Goal: Transaction & Acquisition: Purchase product/service

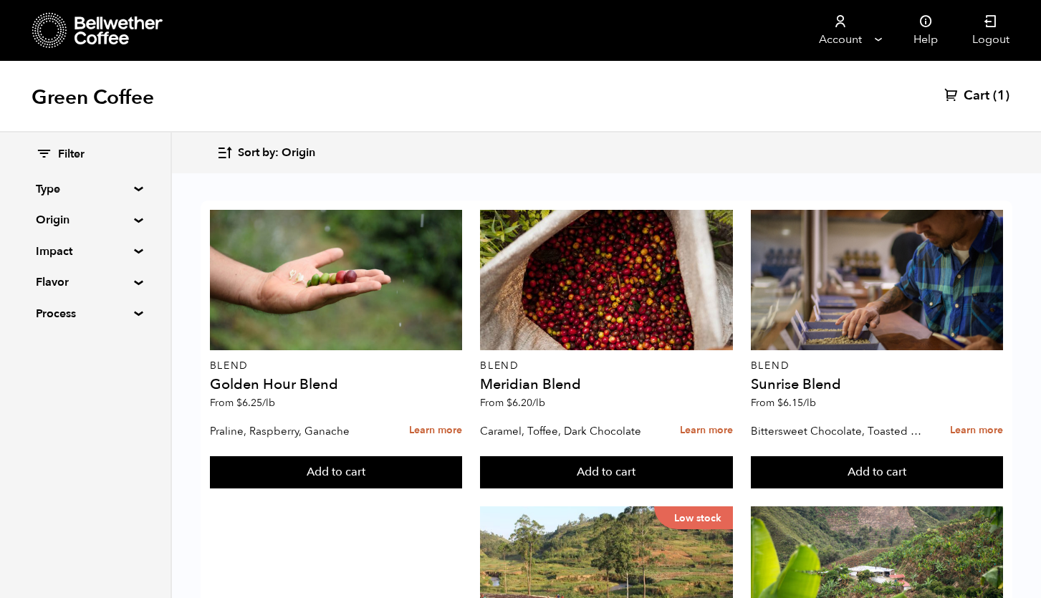
click at [62, 211] on summary "Origin" at bounding box center [85, 219] width 99 height 17
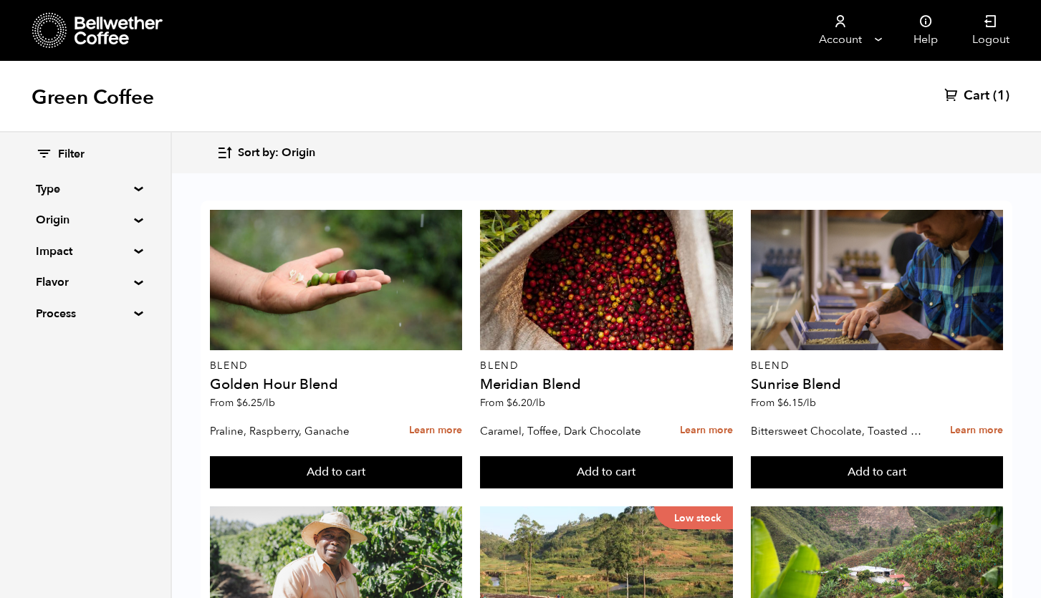
click at [132, 220] on summary "Origin" at bounding box center [85, 219] width 99 height 17
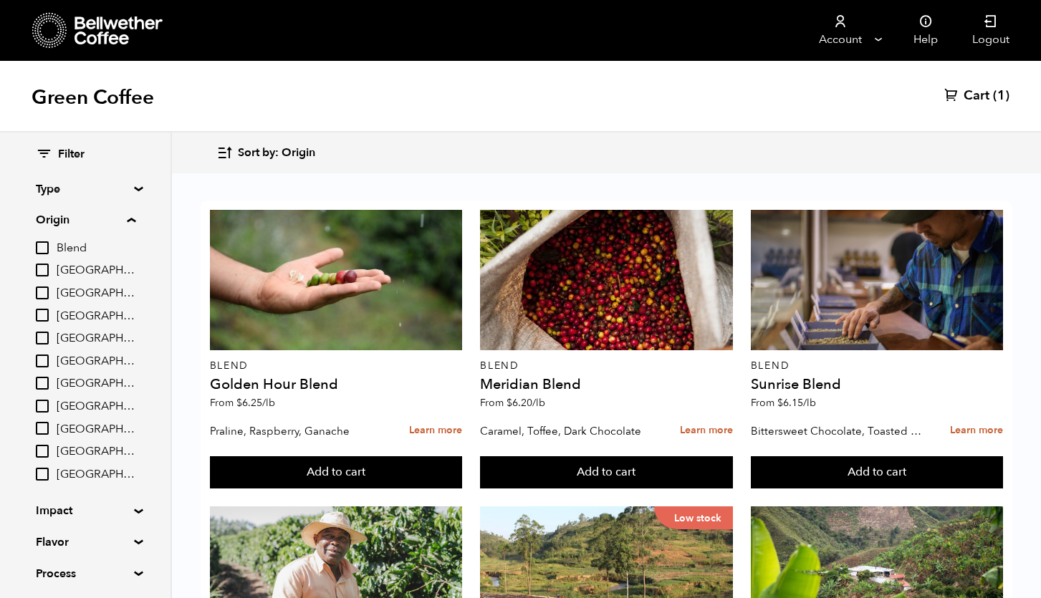
click at [93, 286] on span "[GEOGRAPHIC_DATA]" at bounding box center [96, 294] width 79 height 16
click at [0, 0] on input "[GEOGRAPHIC_DATA]" at bounding box center [0, 0] width 0 height 0
checkbox input "true"
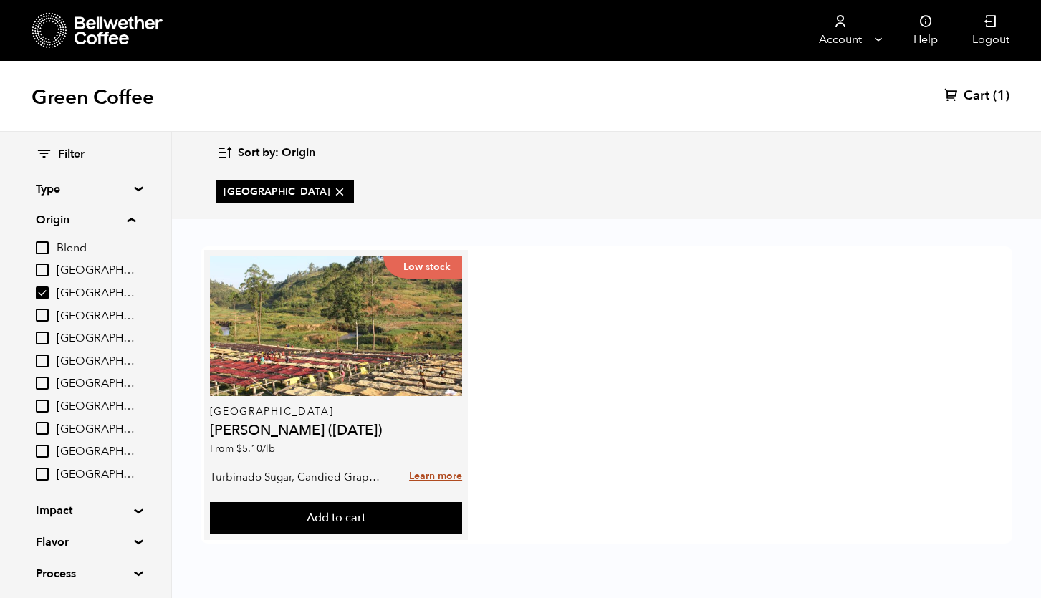
click at [427, 472] on link "Learn more" at bounding box center [435, 477] width 53 height 31
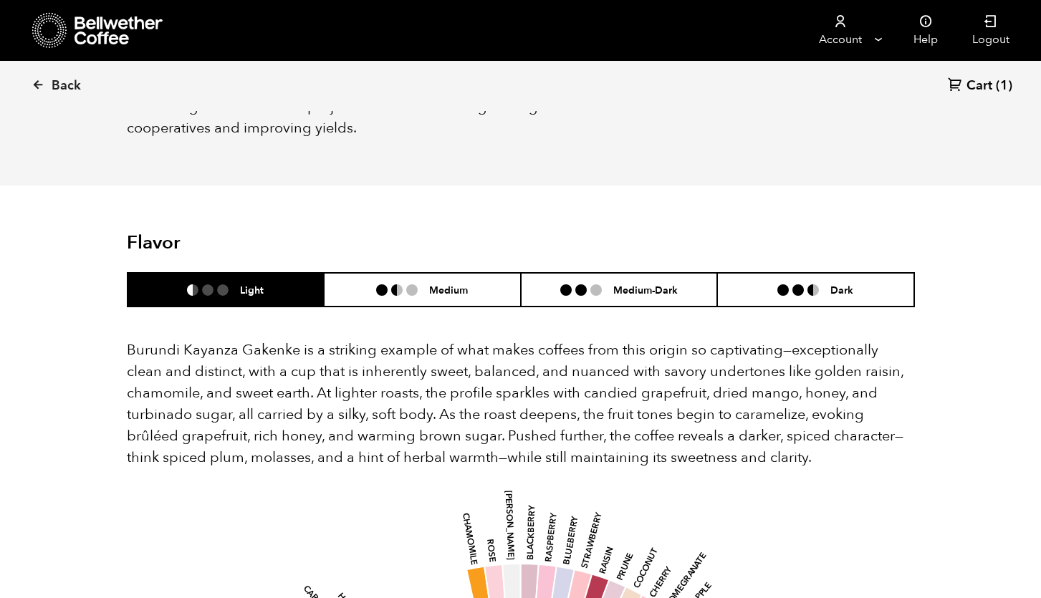
scroll to position [721, 0]
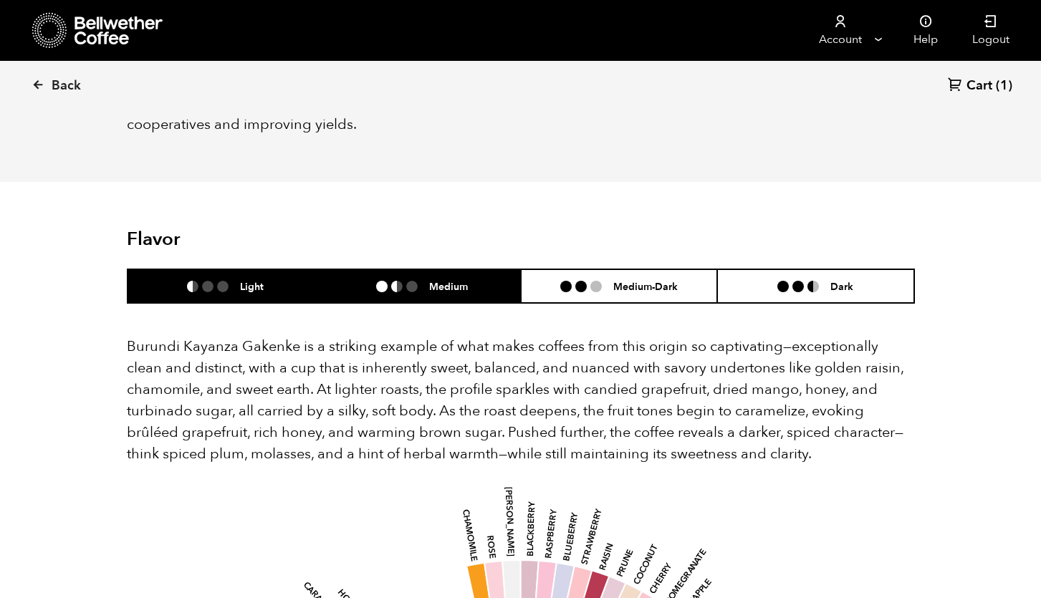
click at [443, 280] on h6 "Medium" at bounding box center [448, 286] width 39 height 12
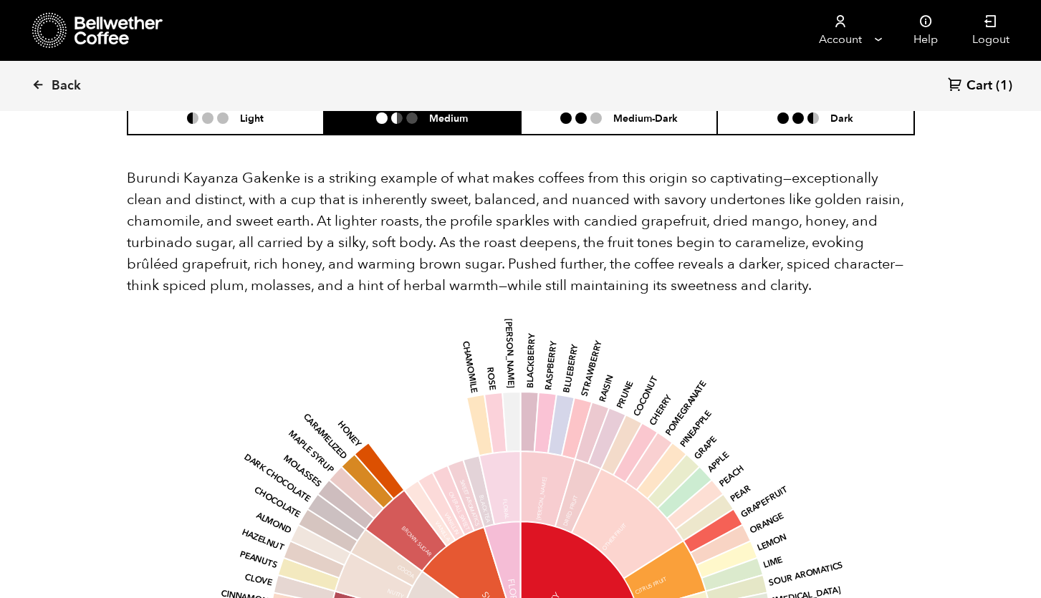
click at [451, 185] on p "Burundi Kayanza Gakenke is a striking example of what makes coffees from this o…" at bounding box center [521, 232] width 788 height 129
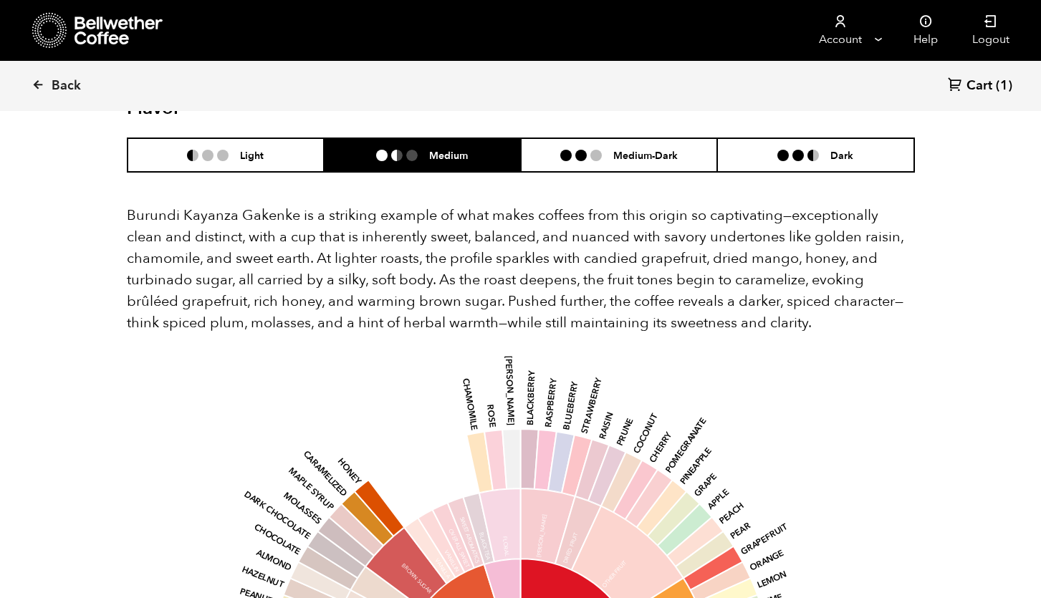
scroll to position [833, 0]
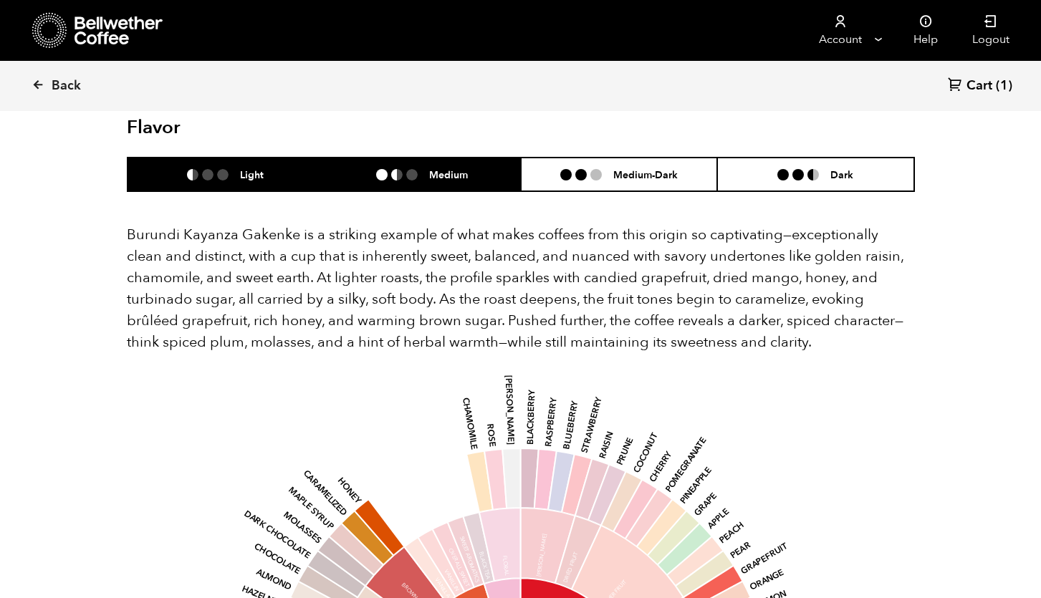
click at [272, 158] on li "Light" at bounding box center [226, 175] width 197 height 34
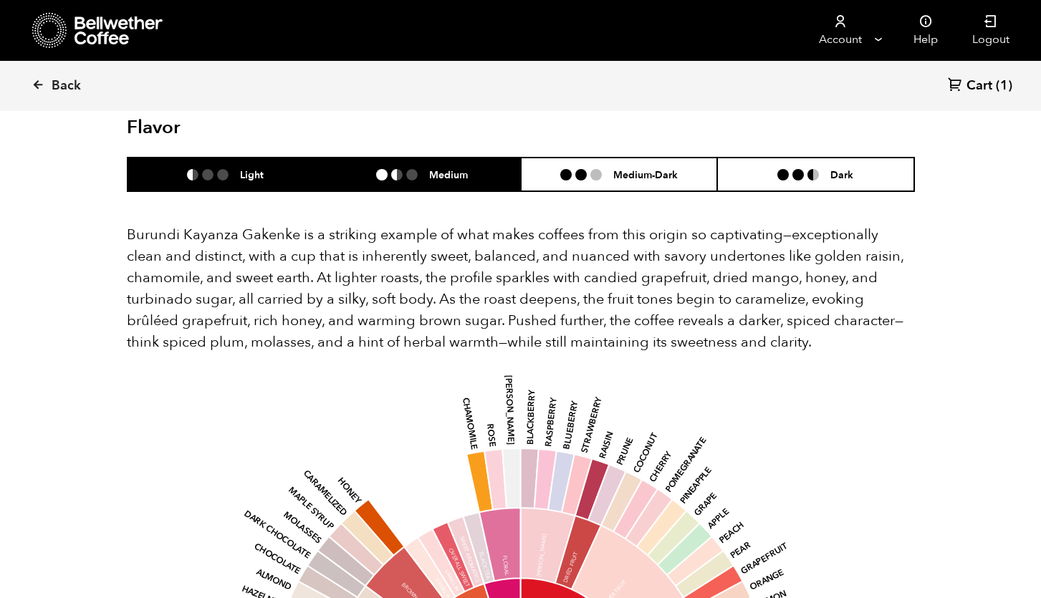
click at [414, 169] on li at bounding box center [411, 174] width 11 height 11
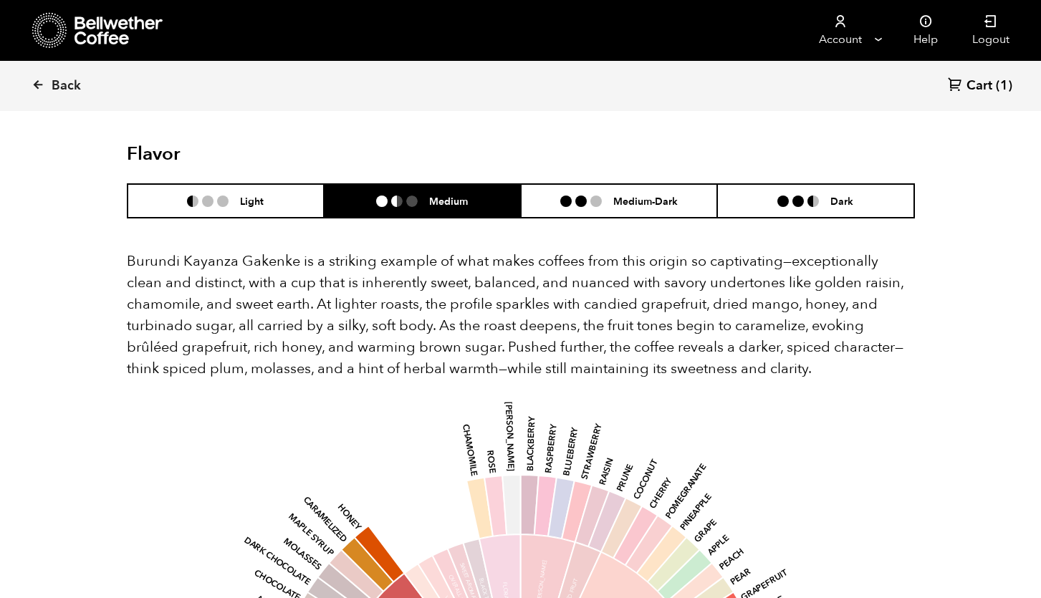
scroll to position [788, 0]
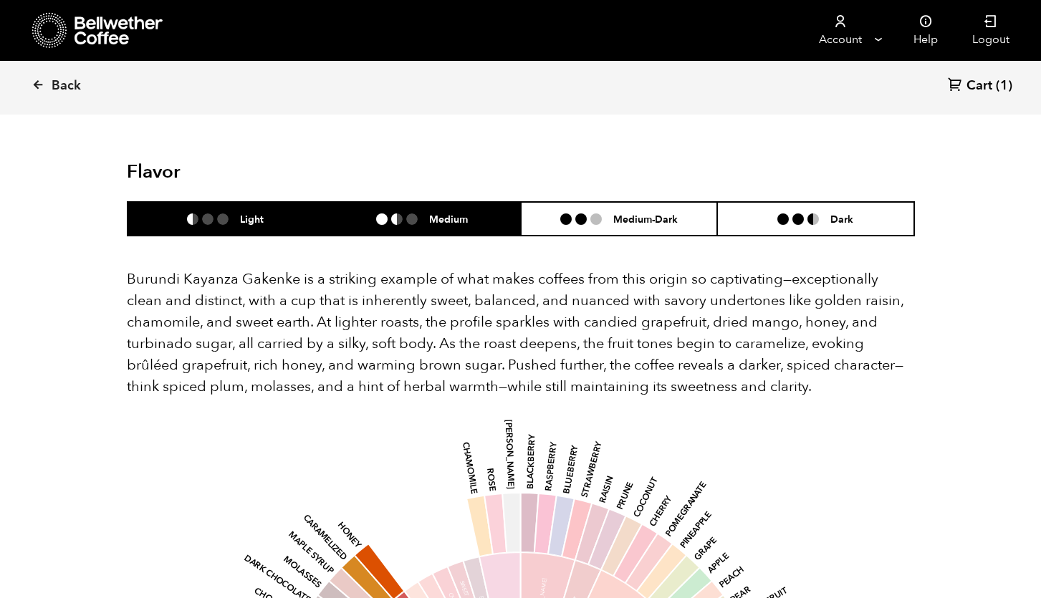
click at [244, 213] on h6 "Light" at bounding box center [252, 219] width 24 height 12
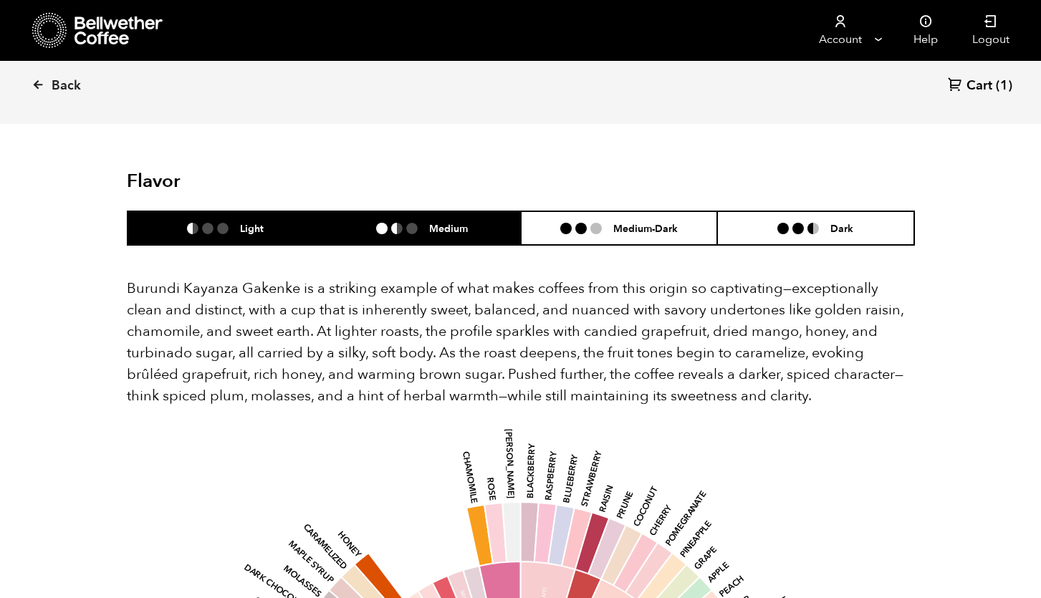
click at [411, 218] on li "Medium" at bounding box center [422, 228] width 197 height 34
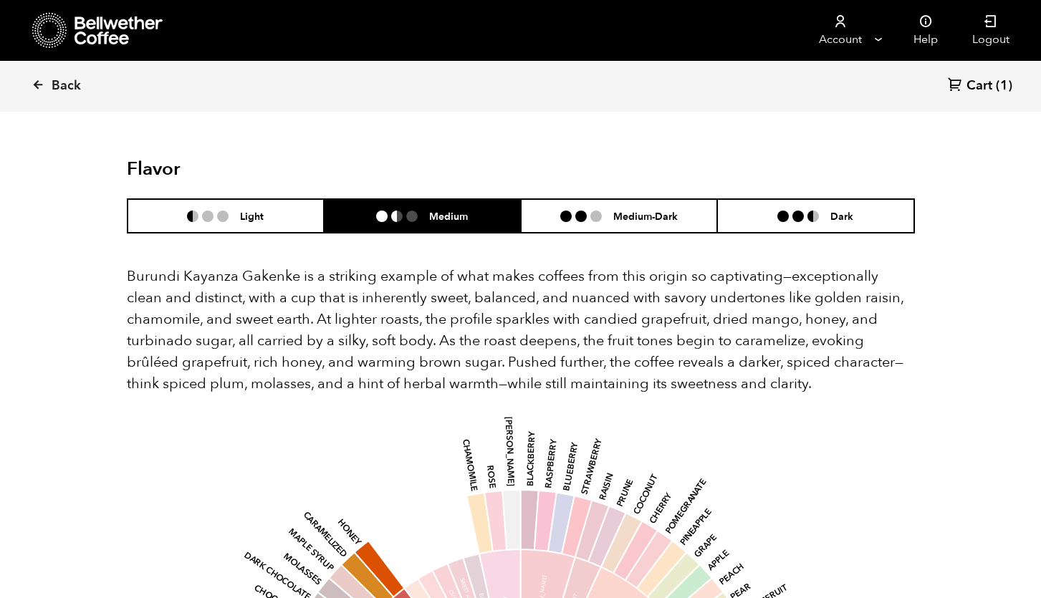
scroll to position [780, 0]
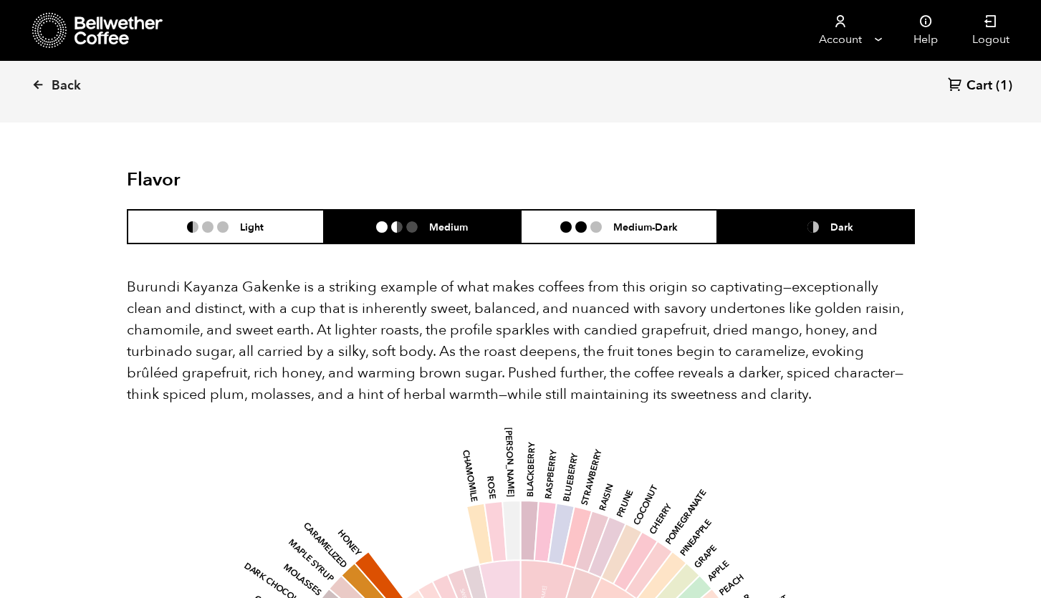
click at [850, 210] on li "Dark" at bounding box center [815, 227] width 197 height 34
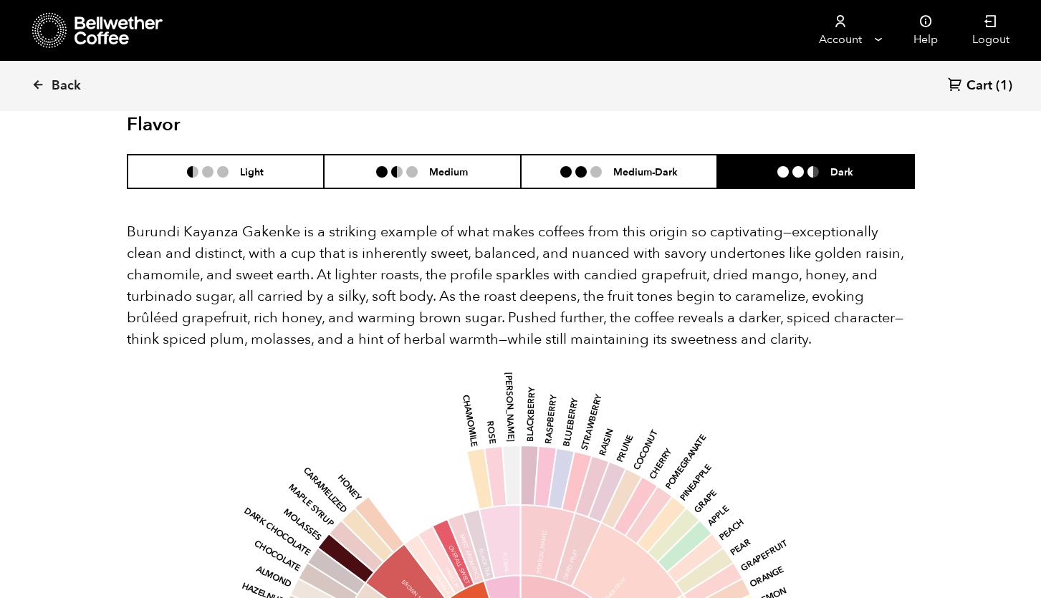
scroll to position [803, 0]
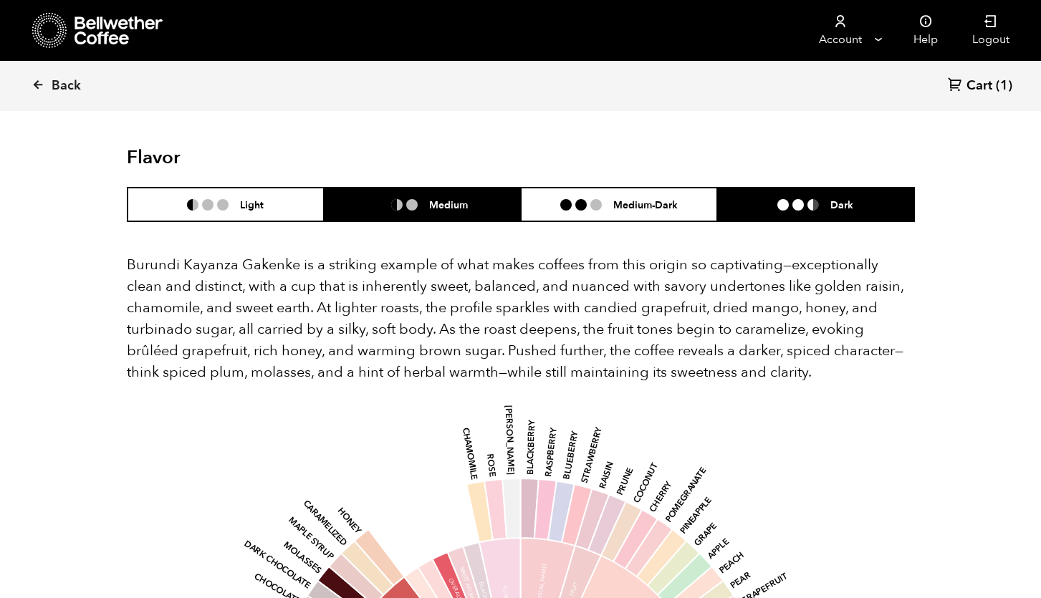
click at [451, 199] on h6 "Medium" at bounding box center [448, 205] width 39 height 12
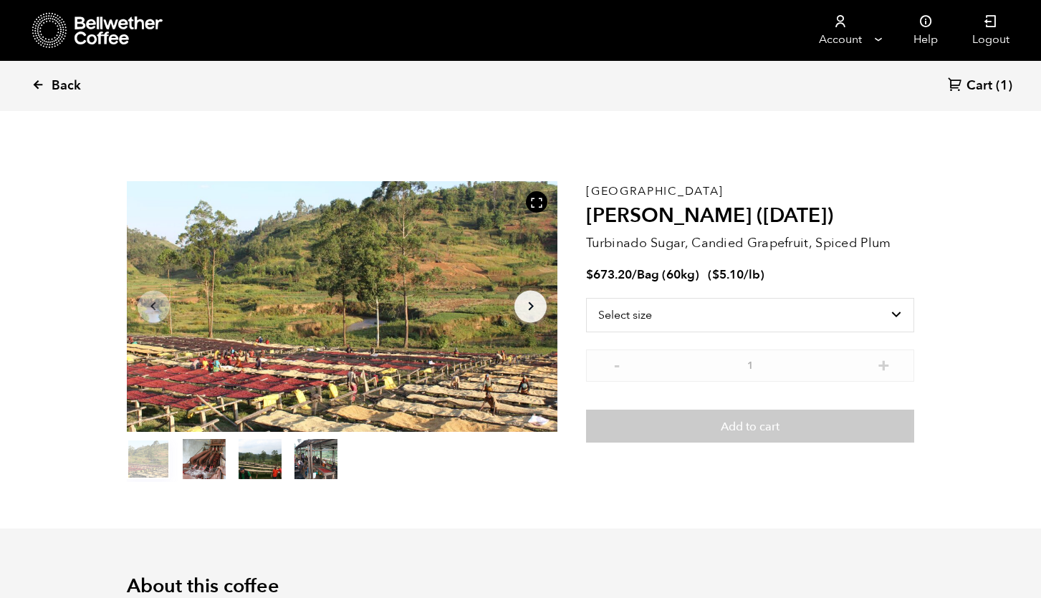
scroll to position [0, 0]
click at [36, 87] on icon at bounding box center [38, 84] width 13 height 13
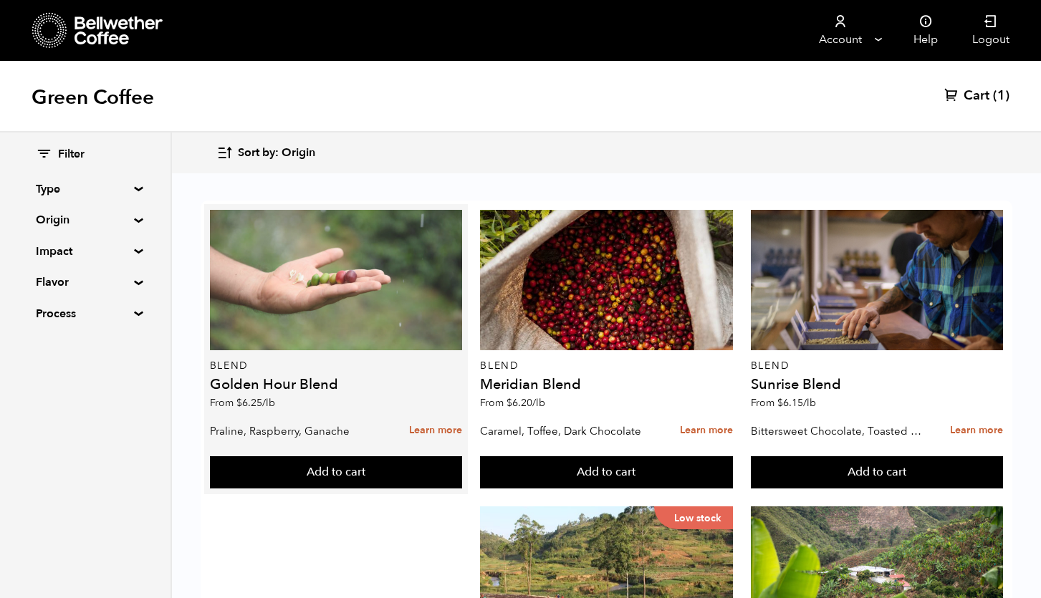
click at [436, 251] on div at bounding box center [336, 280] width 253 height 140
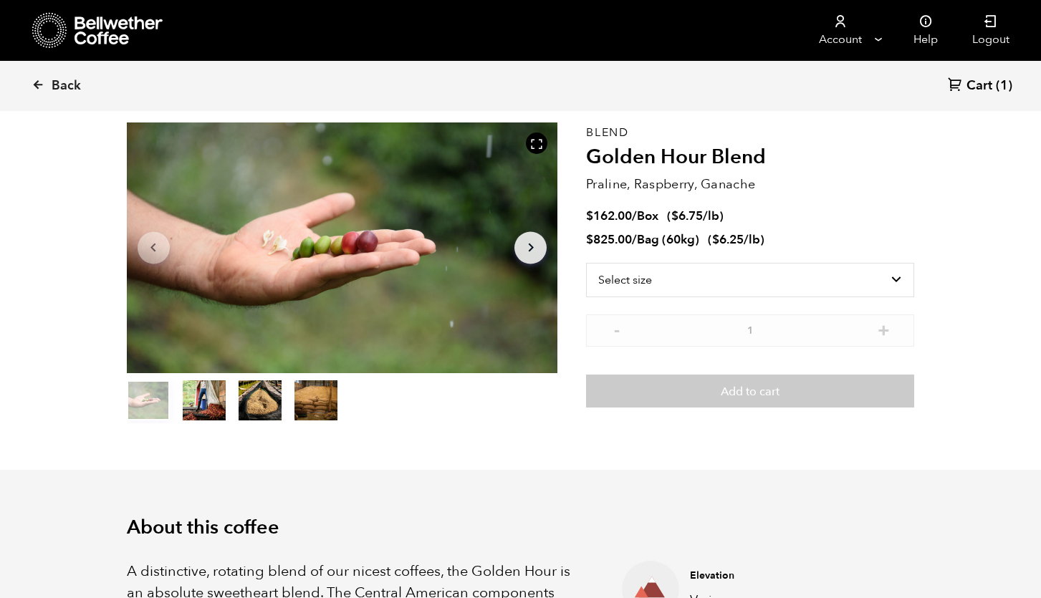
scroll to position [72, 0]
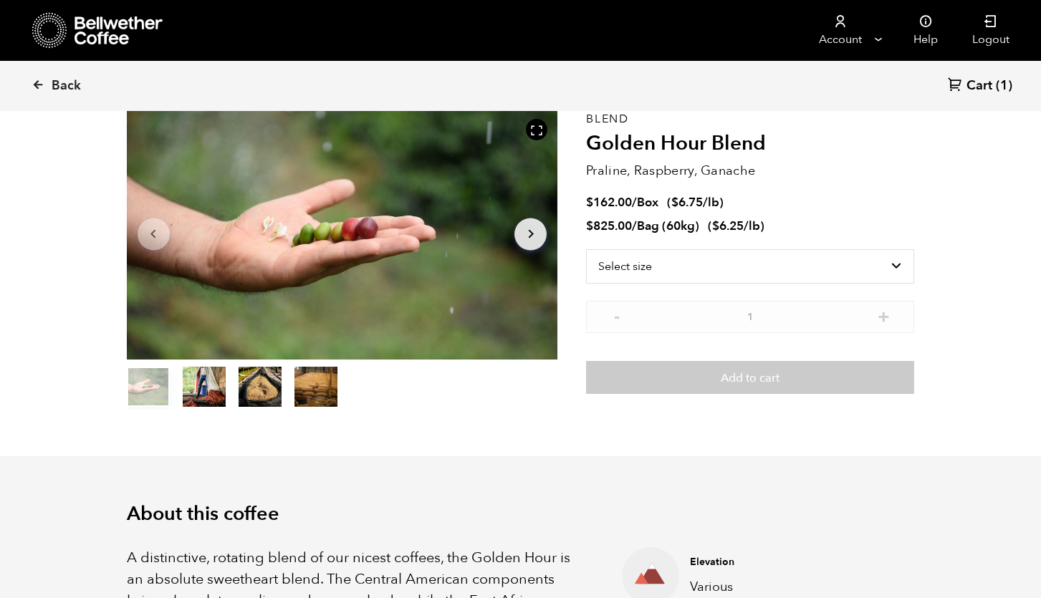
click at [340, 383] on ul at bounding box center [342, 388] width 431 height 43
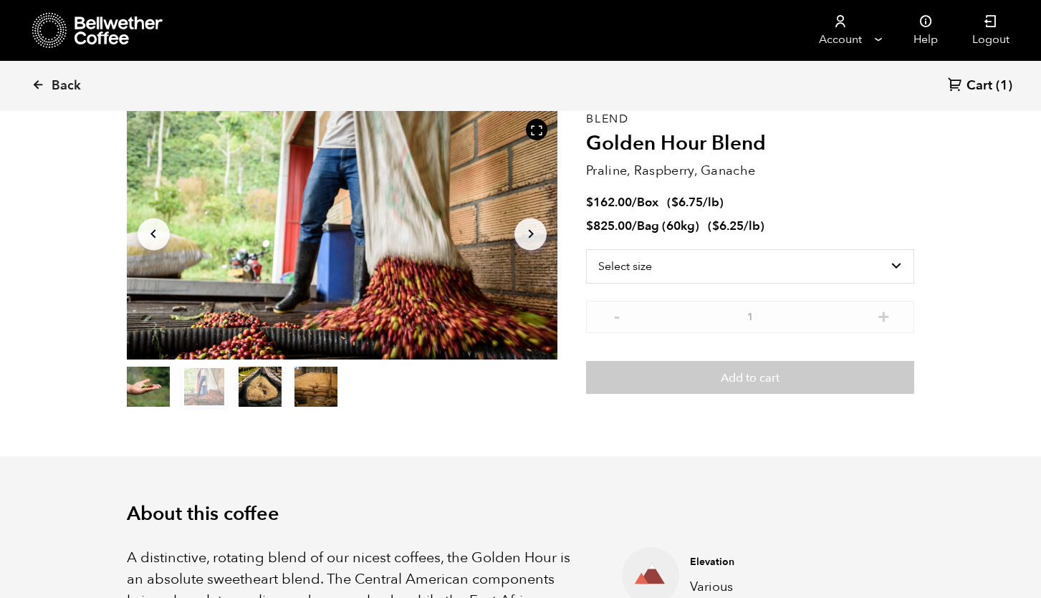
click at [247, 401] on button "item 2" at bounding box center [260, 390] width 43 height 40
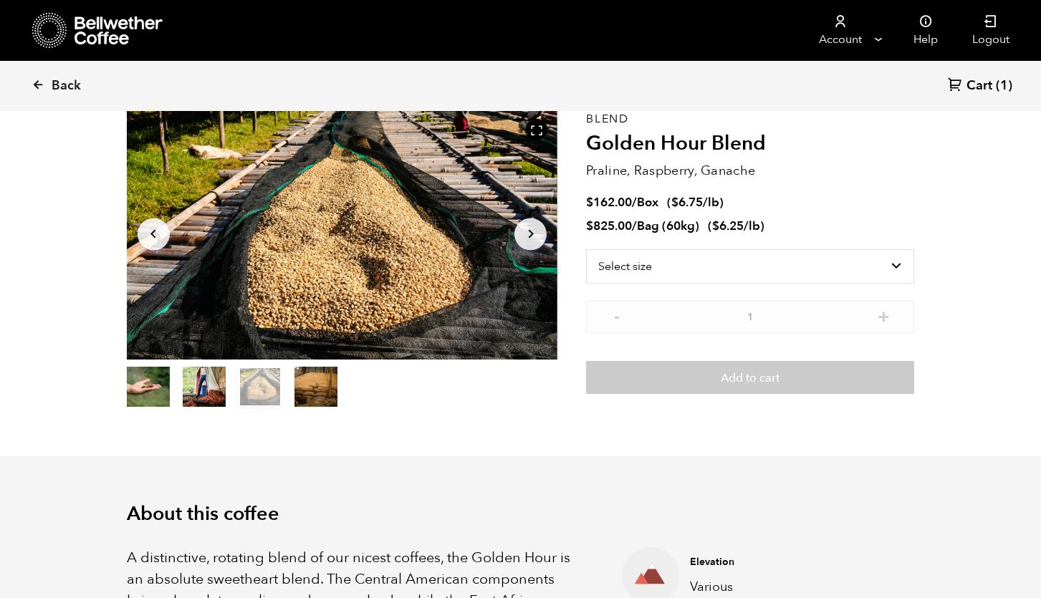
click at [209, 385] on button "item 1" at bounding box center [204, 390] width 43 height 40
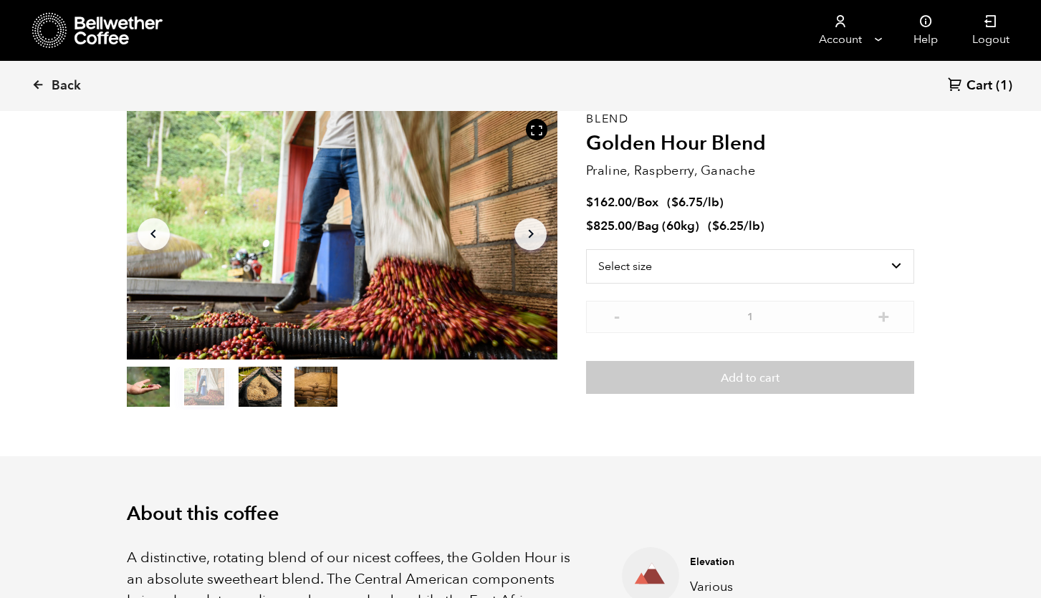
click at [157, 383] on button "item 0" at bounding box center [148, 390] width 43 height 40
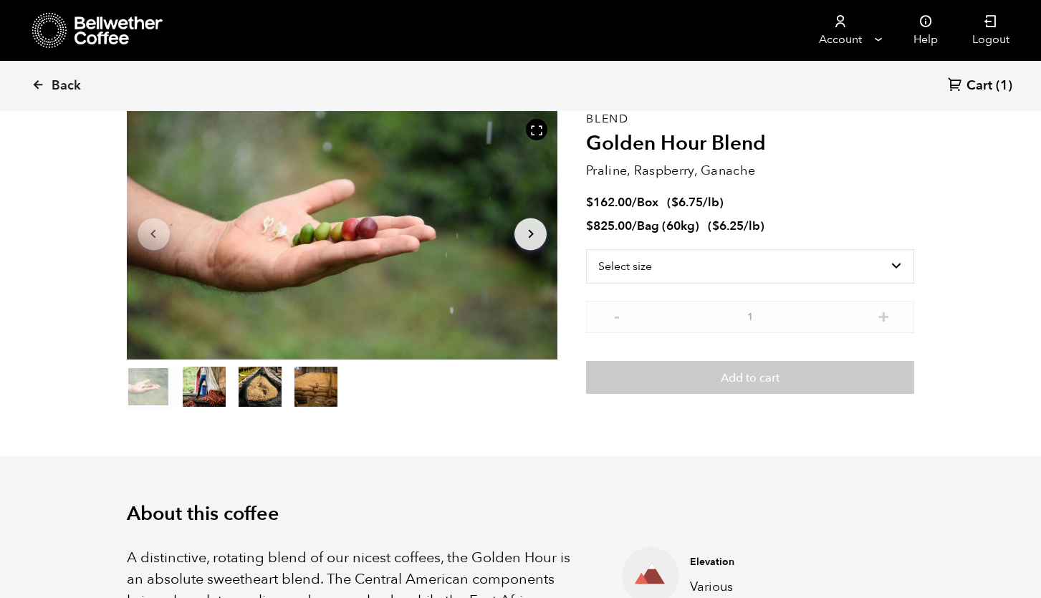
click at [274, 376] on button "item 2" at bounding box center [260, 390] width 43 height 40
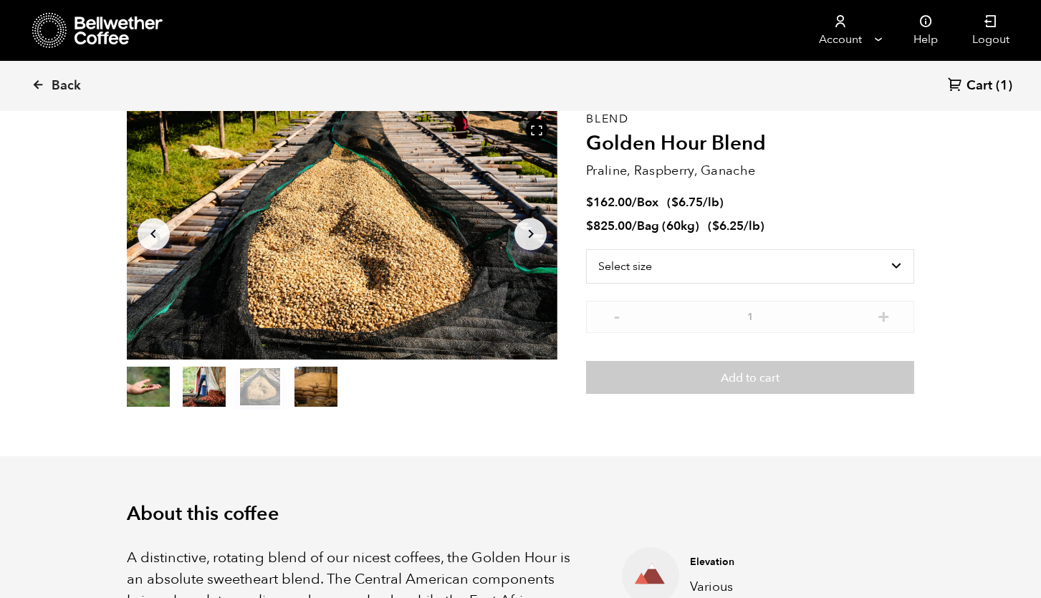
click at [331, 386] on button "item 3" at bounding box center [316, 390] width 43 height 40
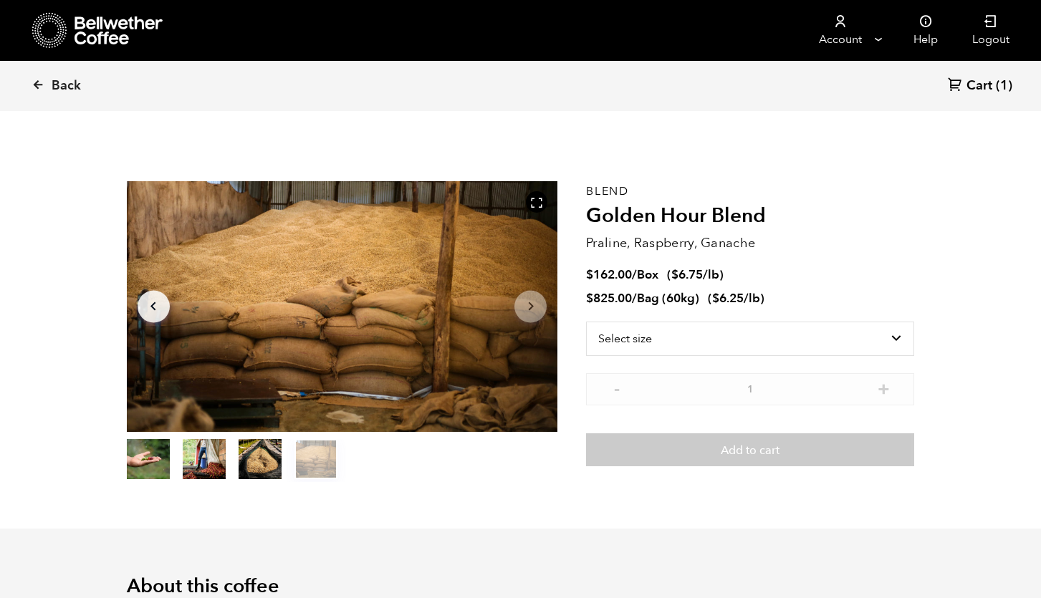
scroll to position [0, 0]
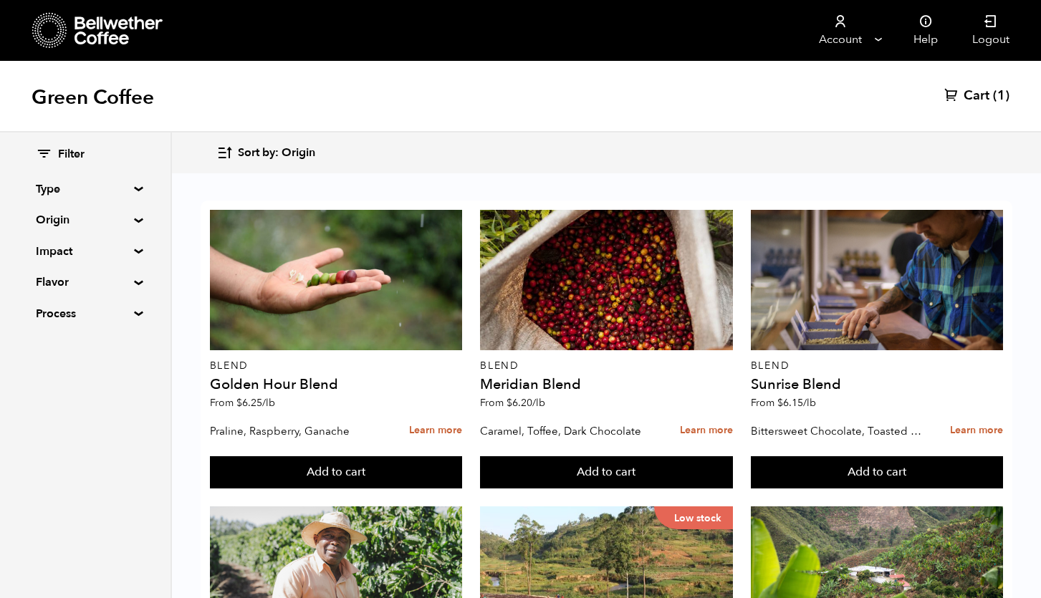
scroll to position [651, 0]
click at [463, 489] on button "Add to cart" at bounding box center [336, 473] width 253 height 33
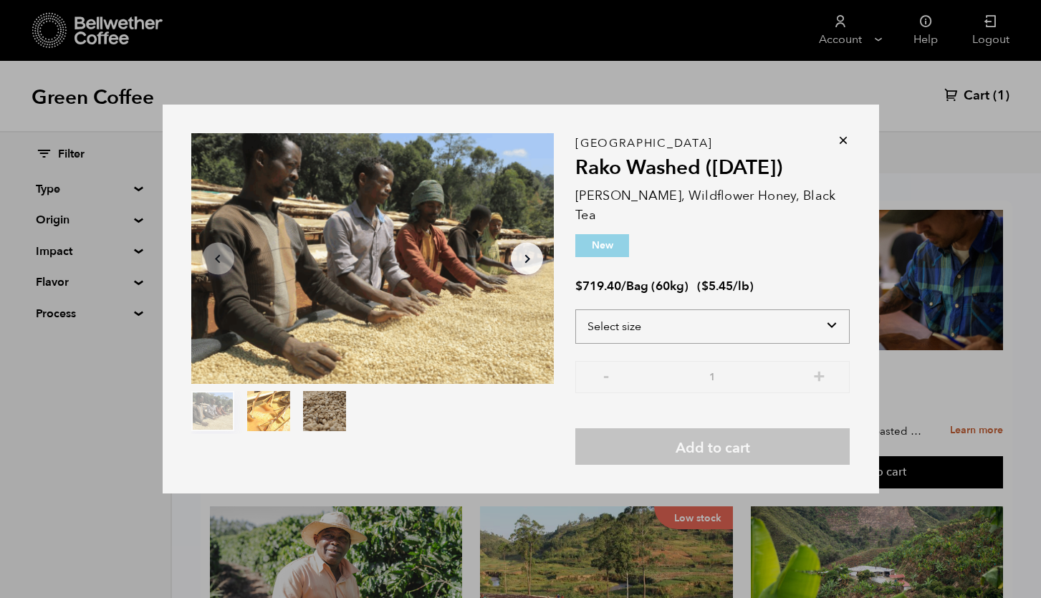
select select "bag-3"
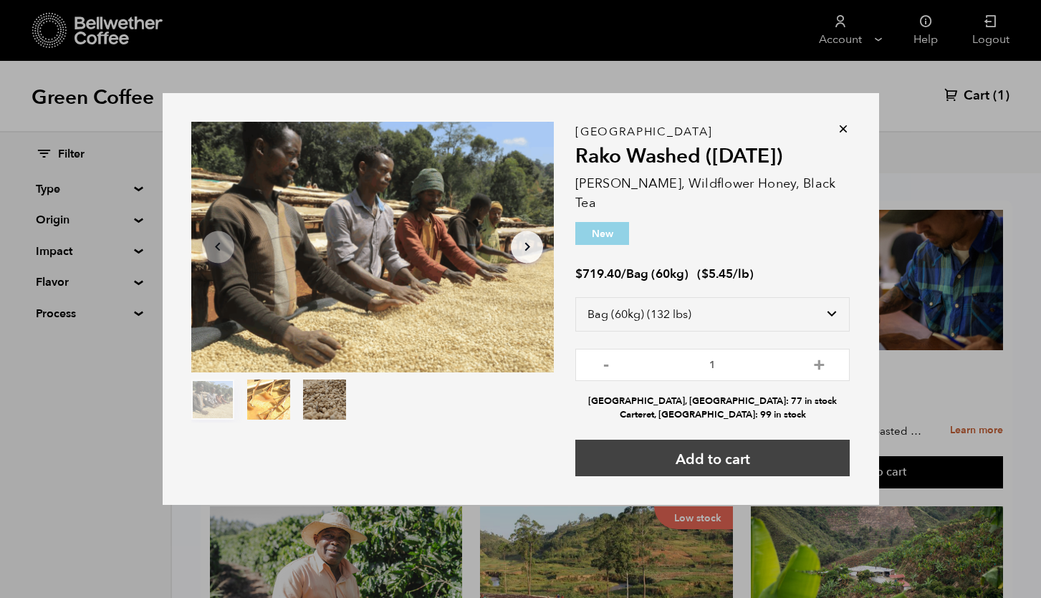
click at [763, 451] on button "Add to cart" at bounding box center [712, 458] width 274 height 37
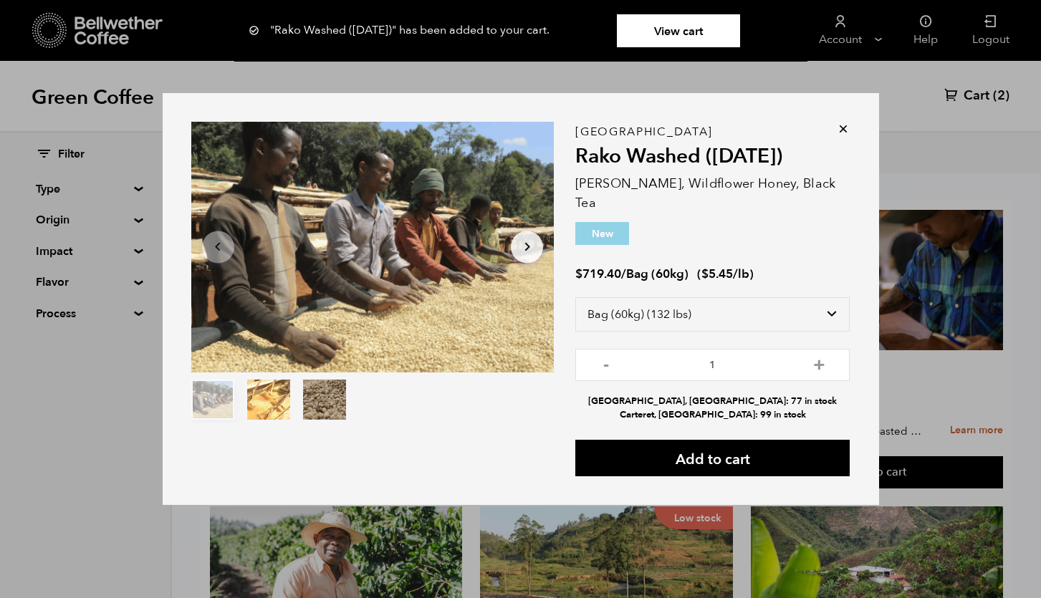
click at [671, 29] on link "View cart" at bounding box center [678, 30] width 123 height 33
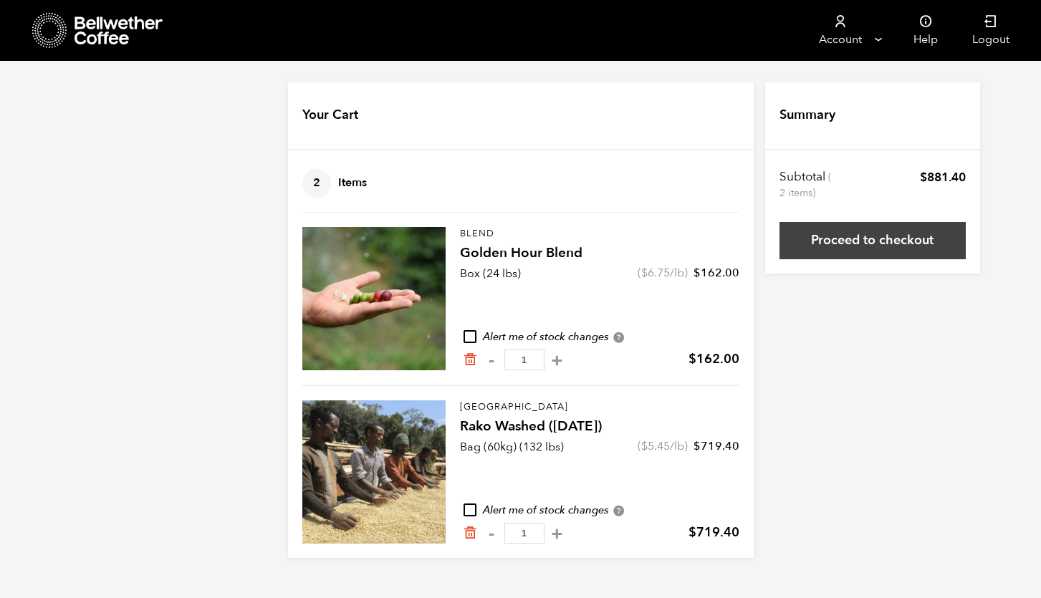
click at [827, 247] on link "Proceed to checkout" at bounding box center [873, 240] width 186 height 37
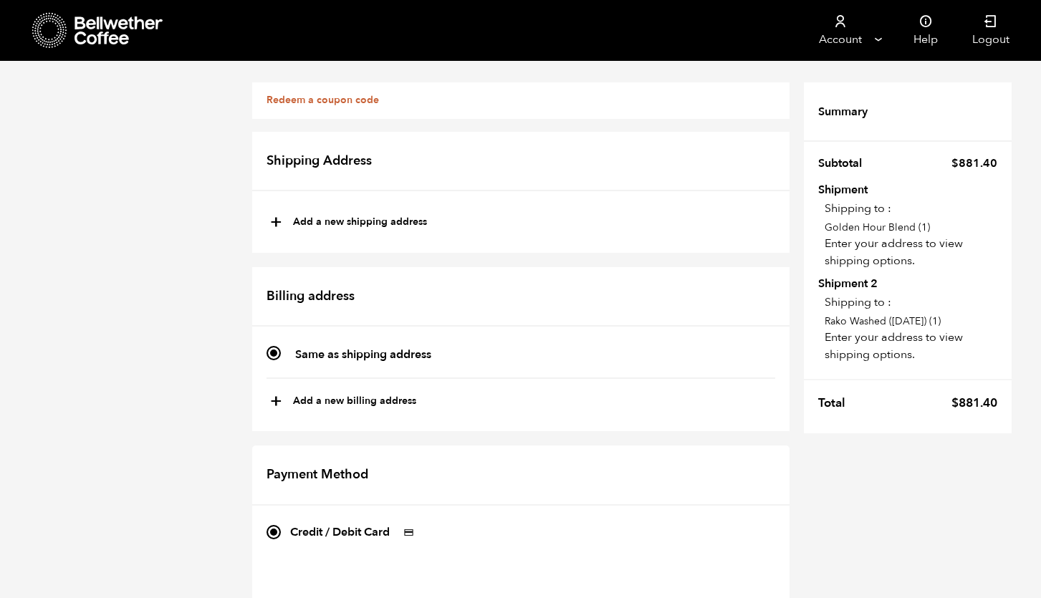
scroll to position [-1, 0]
click at [365, 219] on button "+ Add a new shipping address" at bounding box center [348, 223] width 157 height 24
type input "New address"
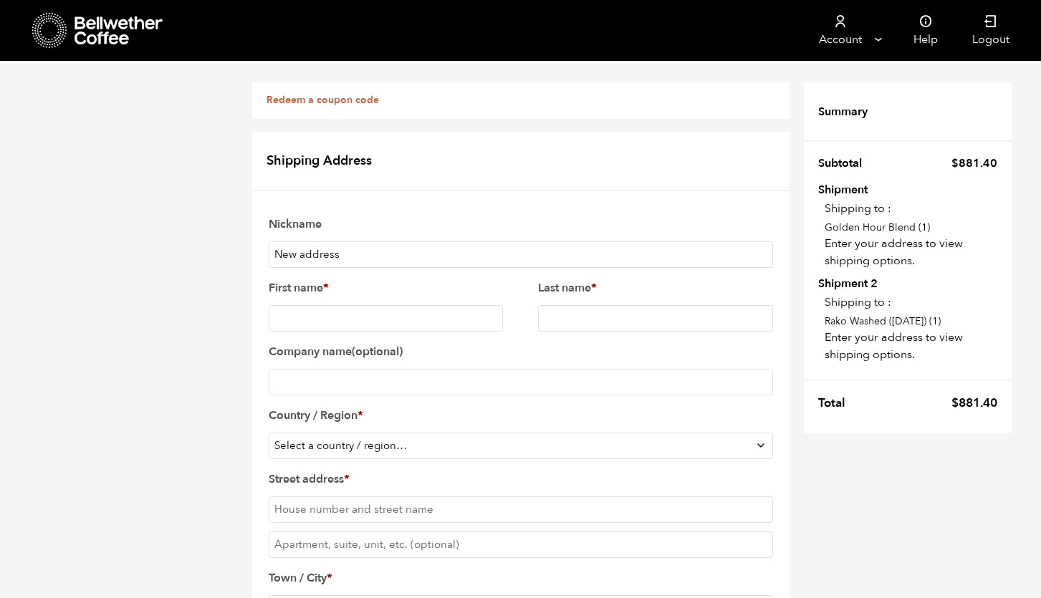
click at [368, 239] on p "Nickname New address" at bounding box center [521, 240] width 509 height 59
click at [363, 253] on input "New address" at bounding box center [521, 255] width 505 height 27
type input "j"
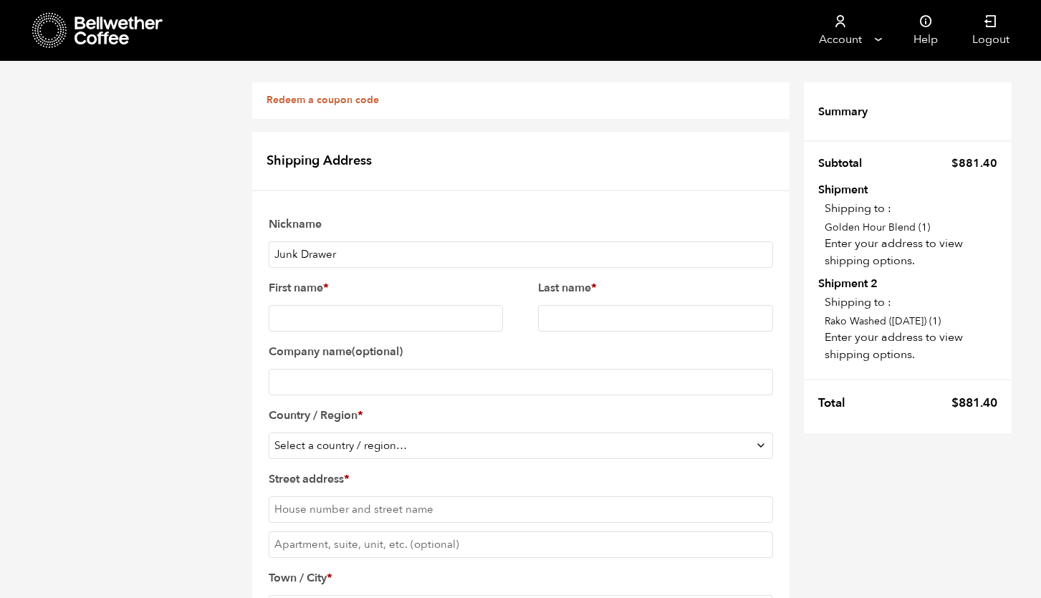
type input "Junk Drawer"
type input "[PERSON_NAME]"
type input "Junk Drawer Coffee"
select select "US"
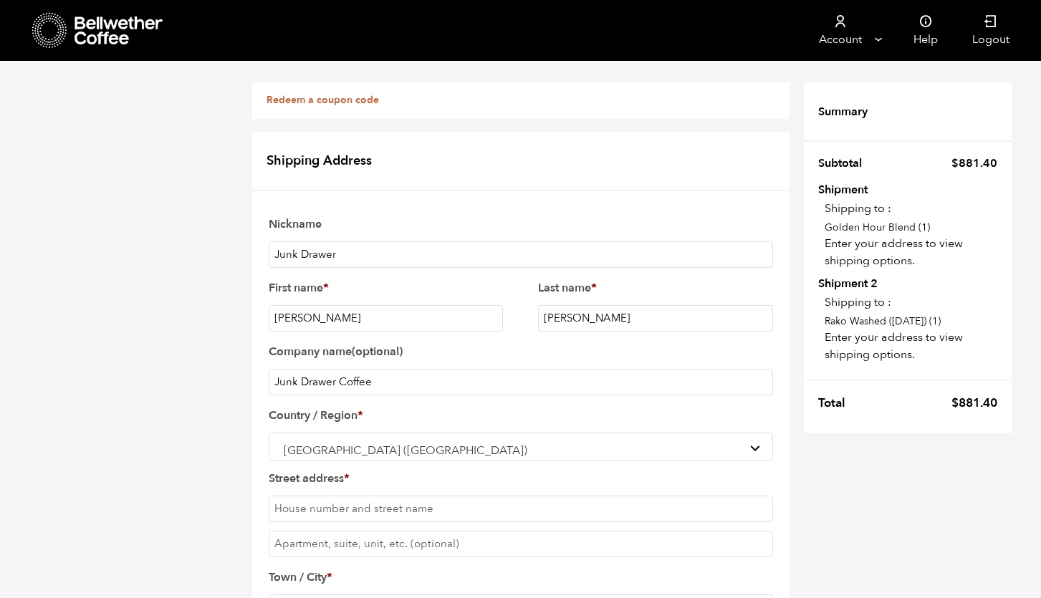
click at [579, 317] on input "[PERSON_NAME]" at bounding box center [655, 318] width 235 height 27
type input "[PERSON_NAME]"
type input "[STREET_ADDRESS]"
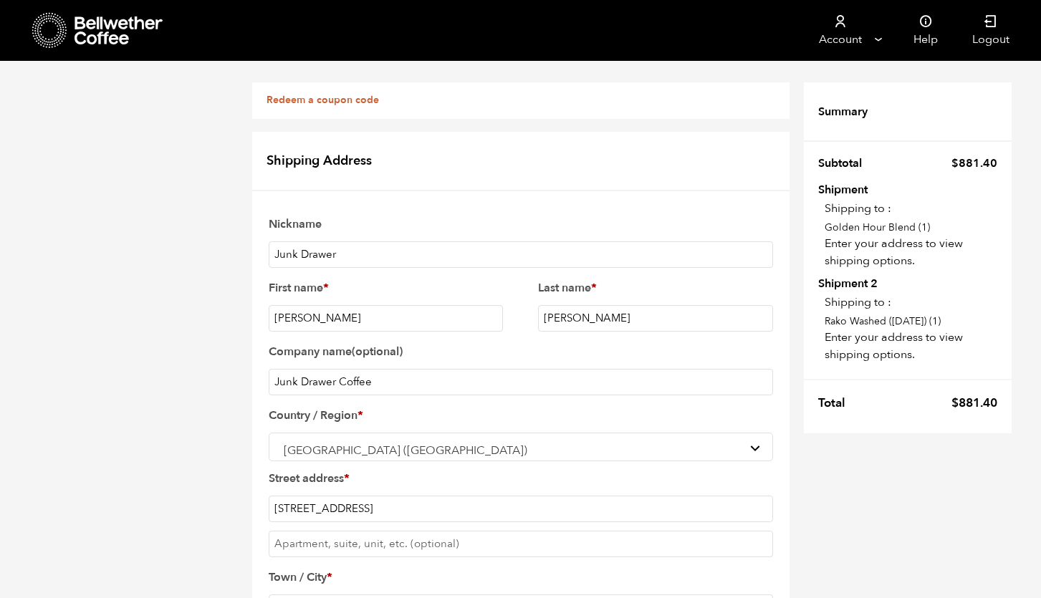
scroll to position [164, 0]
type input "[GEOGRAPHIC_DATA]"
type input "lo"
select select "LA"
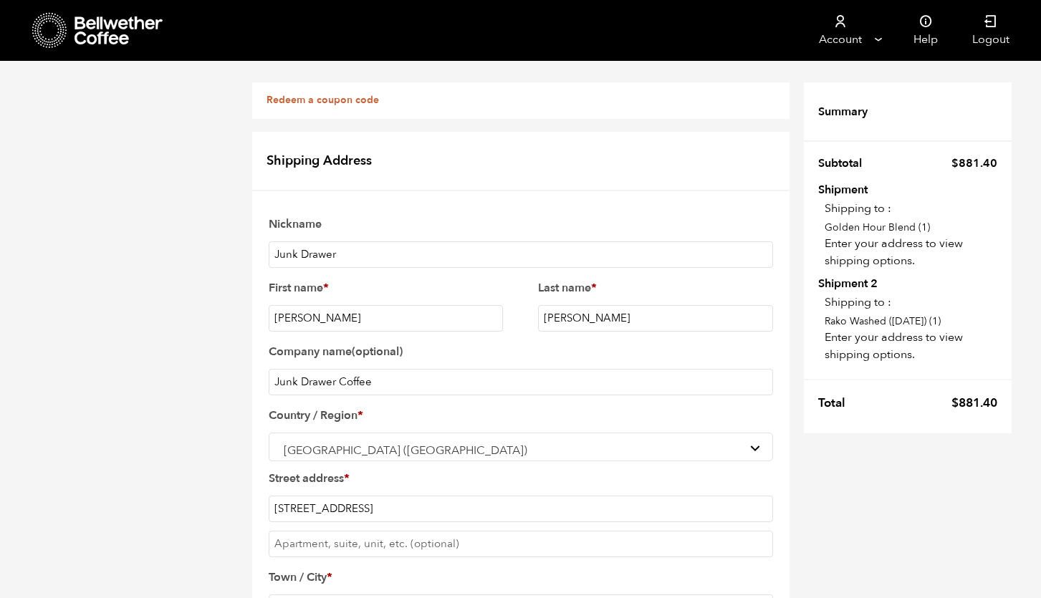
type input "70118"
type input "5105419148"
type input "[PERSON_NAME][EMAIL_ADDRESS][DOMAIN_NAME]"
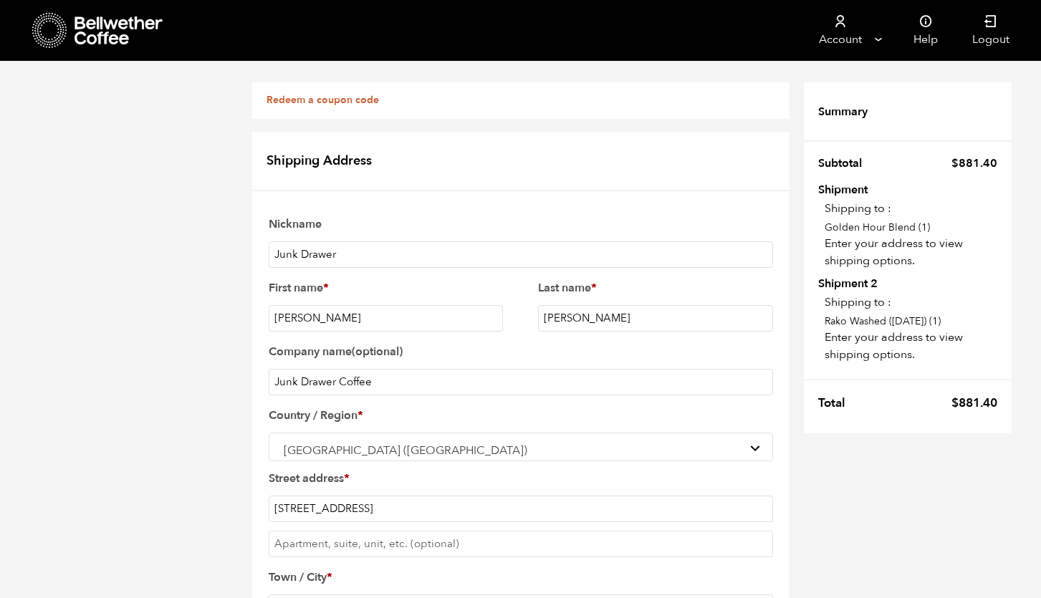
checkbox input "true"
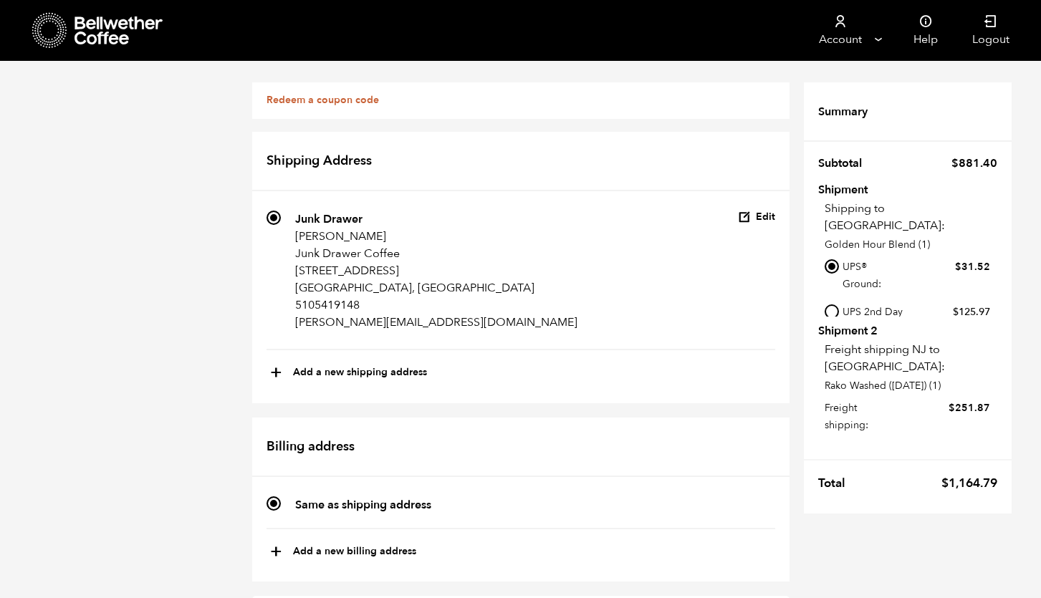
scroll to position [0, 0]
